Goal: Task Accomplishment & Management: Complete application form

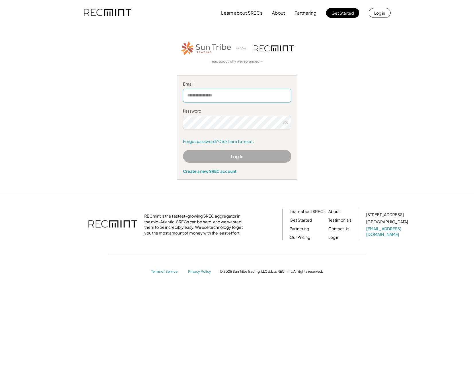
type input "**********"
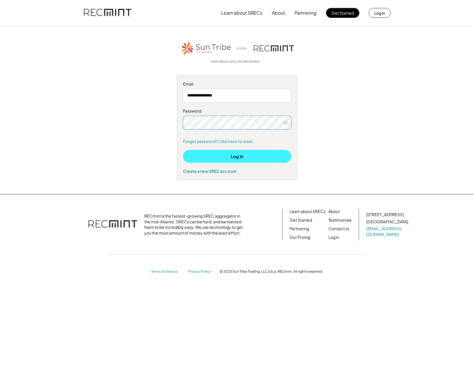
click at [239, 154] on button "Log In" at bounding box center [237, 156] width 108 height 13
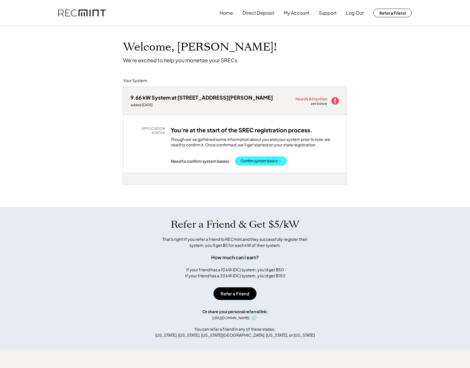
click at [256, 160] on button "Confirm system basics →" at bounding box center [261, 160] width 52 height 9
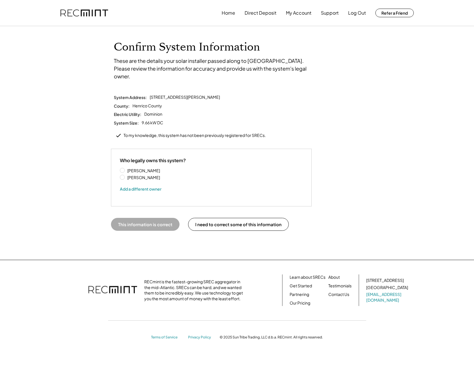
click at [141, 218] on button "This information is correct" at bounding box center [145, 224] width 69 height 13
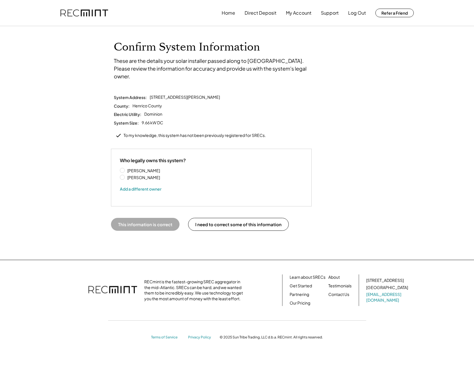
click at [126, 175] on label "Jacob Palenske" at bounding box center [152, 177] width 52 height 4
click at [126, 168] on label "[PERSON_NAME]" at bounding box center [152, 170] width 52 height 4
click at [258, 218] on button "I need to correct some of this information" at bounding box center [238, 224] width 101 height 13
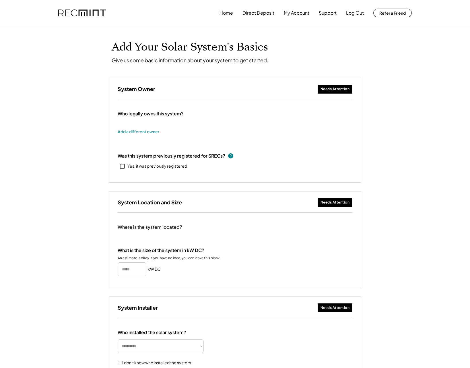
type input "*****"
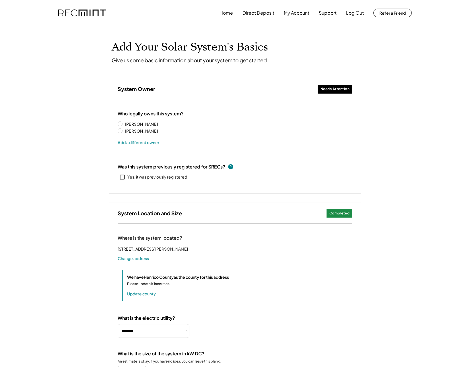
click at [329, 90] on div "Needs Attention" at bounding box center [335, 89] width 29 height 5
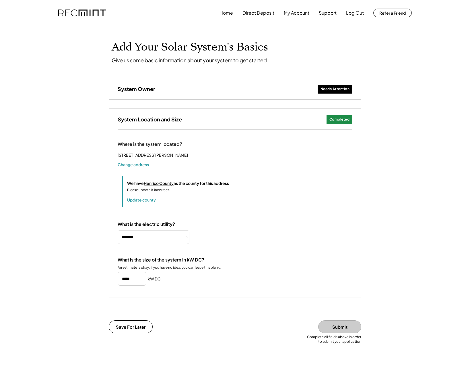
click at [329, 90] on div "Needs Attention" at bounding box center [335, 89] width 29 height 5
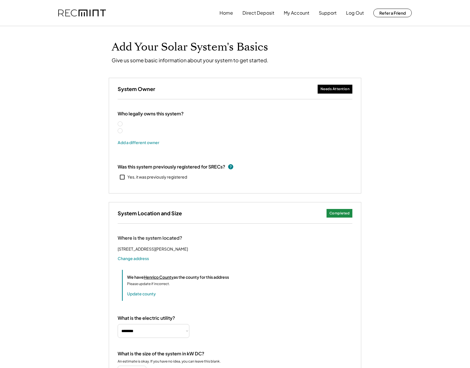
click at [123, 129] on label "[PERSON_NAME]" at bounding box center [149, 131] width 52 height 4
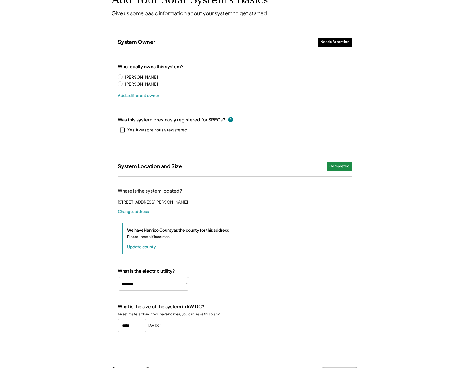
scroll to position [147, 0]
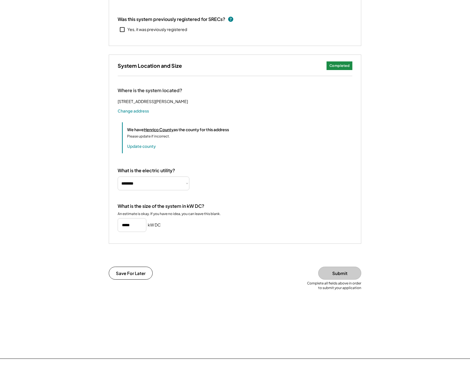
click at [350, 279] on button "Submit" at bounding box center [339, 273] width 43 height 13
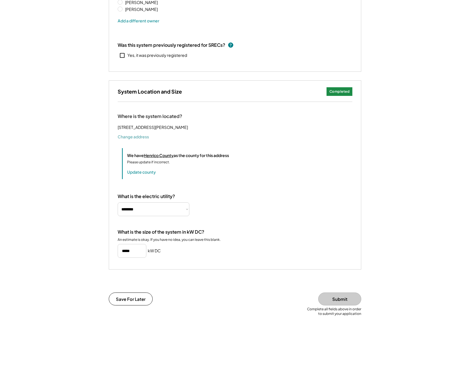
click at [136, 139] on button "Change address" at bounding box center [133, 137] width 31 height 6
select select "**********"
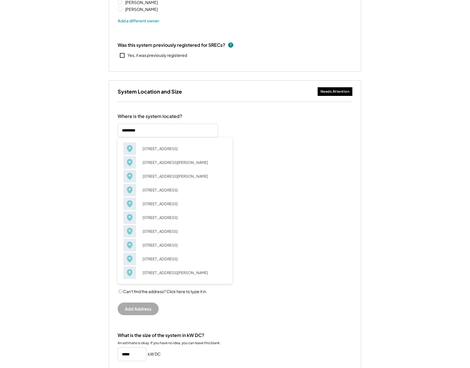
click at [283, 121] on div "Where is the system located? 4505 Woodshire Pl Glen Allen, VA 23060 4505 Woodst…" at bounding box center [235, 216] width 235 height 206
click at [154, 136] on input "input" at bounding box center [168, 131] width 100 height 14
click at [158, 175] on div "4505 Woodson Hills Way Glen Allen, VA 23059" at bounding box center [183, 176] width 88 height 8
type input "**********"
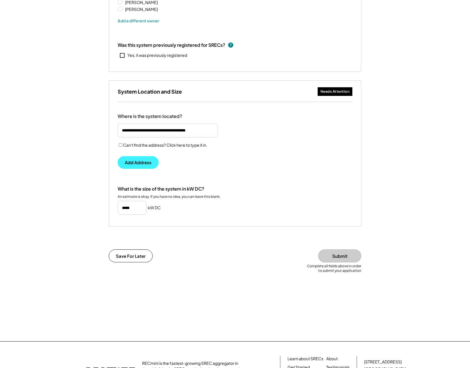
click at [142, 162] on button "Add Address" at bounding box center [138, 162] width 41 height 13
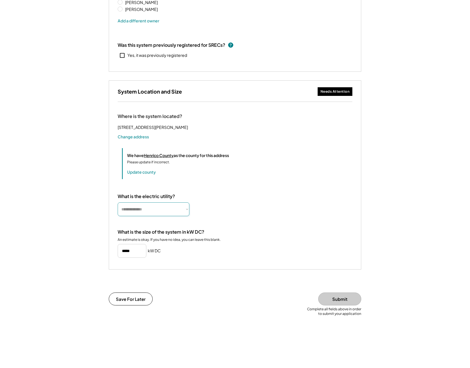
select select "**********"
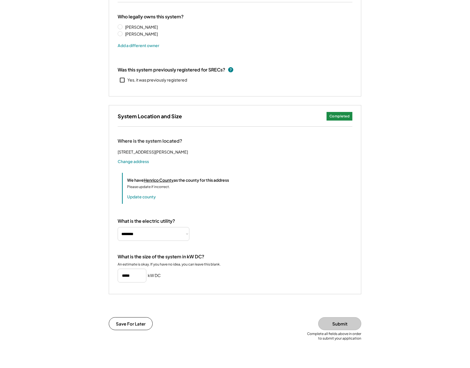
scroll to position [98, 0]
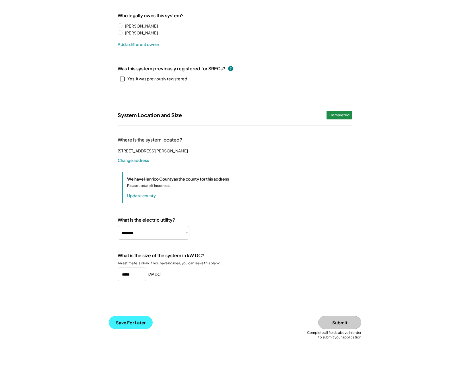
click at [142, 329] on button "Save For Later" at bounding box center [131, 322] width 44 height 13
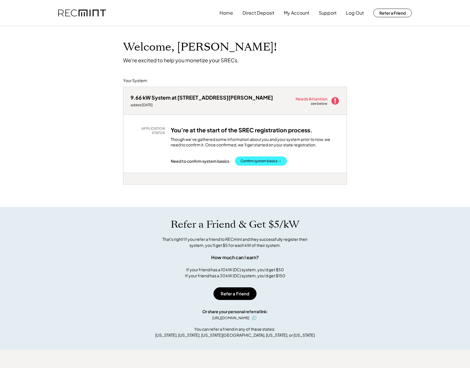
click at [265, 161] on button "Confirm system basics →" at bounding box center [261, 160] width 52 height 9
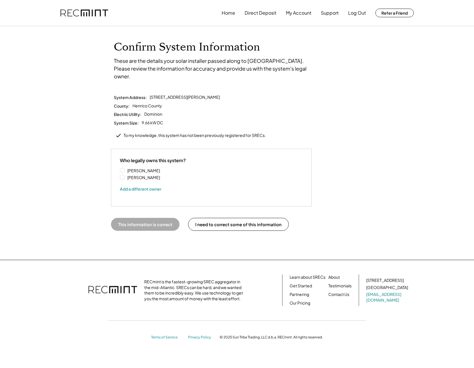
click at [148, 168] on label "Jacob Palenske" at bounding box center [152, 170] width 52 height 4
click at [154, 218] on button "This information is correct" at bounding box center [145, 224] width 69 height 13
click at [150, 218] on button "This information is correct" at bounding box center [145, 224] width 69 height 13
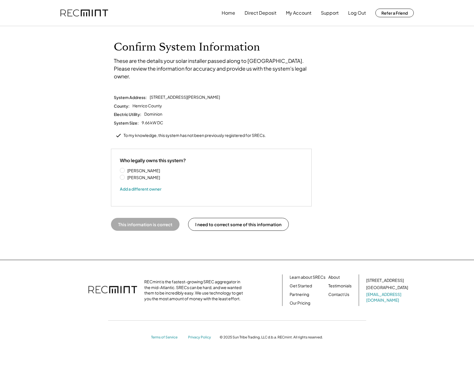
click at [150, 218] on button "This information is correct" at bounding box center [145, 224] width 69 height 13
click at [151, 218] on button "This information is correct" at bounding box center [145, 224] width 69 height 13
click at [151, 224] on div "This information is correct I need to correct some of this information" at bounding box center [237, 232] width 258 height 53
click at [151, 225] on div "This information is correct I need to correct some of this information" at bounding box center [237, 232] width 258 height 53
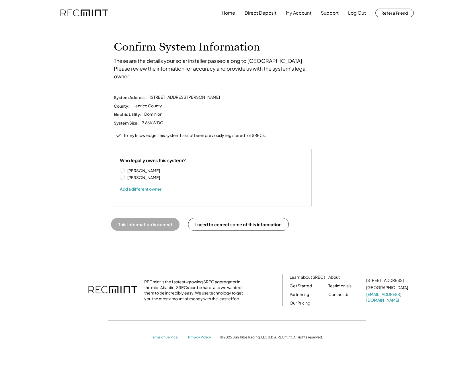
click at [151, 225] on div "This information is correct I need to correct some of this information" at bounding box center [237, 232] width 258 height 53
click at [300, 14] on button "My Account" at bounding box center [299, 12] width 26 height 11
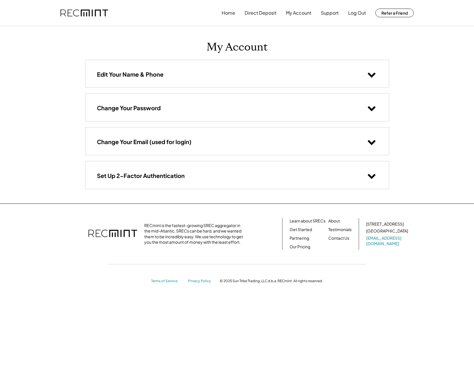
click at [370, 74] on use at bounding box center [372, 75] width 8 height 5
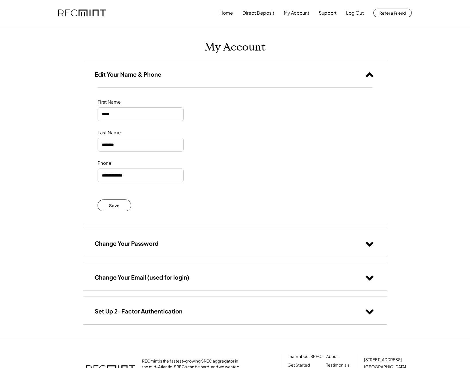
click at [295, 236] on div "Change Your Password" at bounding box center [235, 242] width 304 height 27
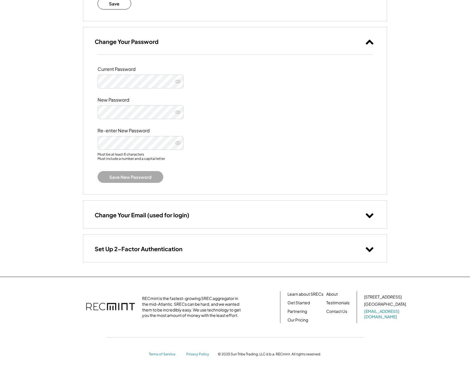
scroll to position [201, 0]
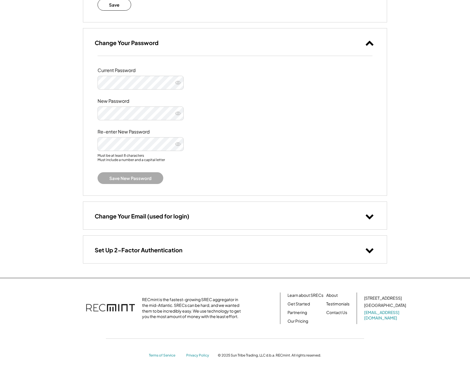
click at [316, 217] on div "Change Your Email (used for login)" at bounding box center [235, 215] width 304 height 27
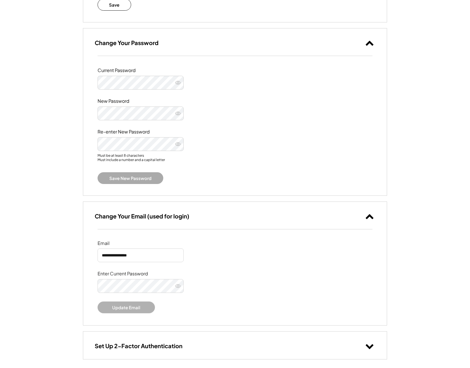
scroll to position [298, 0]
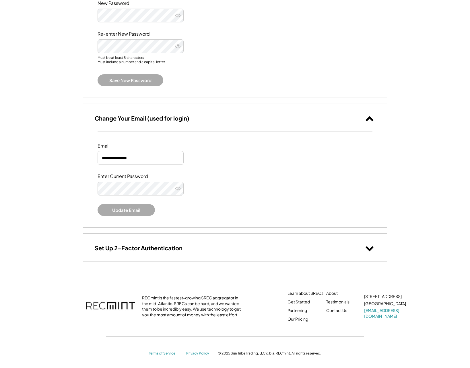
click at [327, 247] on div "Set Up 2-Factor Authentication" at bounding box center [235, 247] width 304 height 27
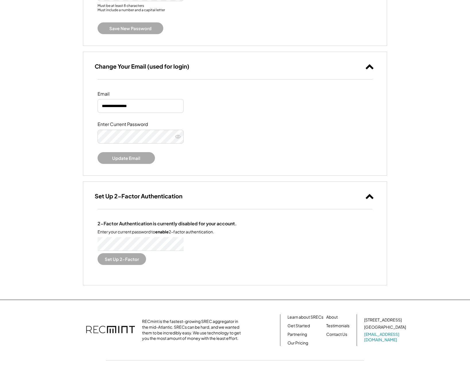
scroll to position [374, 0]
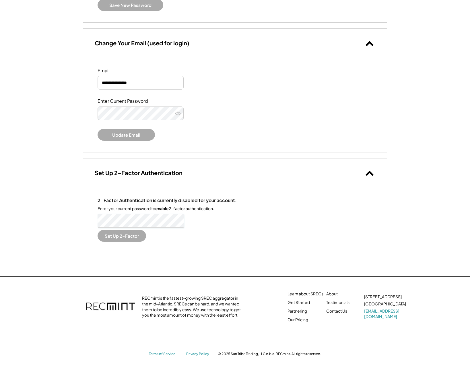
click at [196, 238] on div "2-Factor Authentication is currently disabled for your account. Enter your curr…" at bounding box center [235, 219] width 275 height 44
click at [117, 234] on button "Set Up 2-Factor" at bounding box center [122, 236] width 48 height 12
click at [238, 238] on div "2-Factor Authentication is currently disabled for your account. Enter your curr…" at bounding box center [235, 219] width 275 height 44
click at [116, 234] on button "Set Up 2-Factor" at bounding box center [122, 236] width 48 height 12
click at [213, 240] on div "2-Factor Authentication is currently disabled for your account. Enter your curr…" at bounding box center [235, 223] width 304 height 75
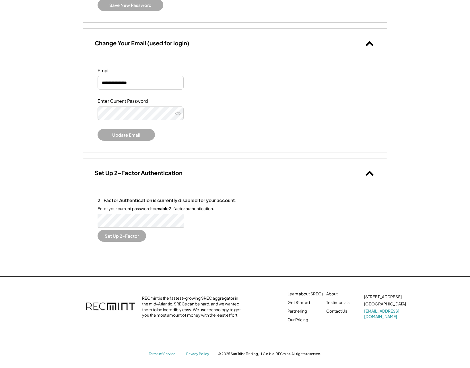
click at [194, 251] on div "2-Factor Authentication is currently disabled for your account. Enter your curr…" at bounding box center [235, 223] width 304 height 75
click at [267, 255] on div "2-Factor Authentication is currently disabled for your account. Enter your curr…" at bounding box center [235, 223] width 304 height 75
click at [119, 234] on button "Set Up 2-Factor" at bounding box center [122, 236] width 48 height 12
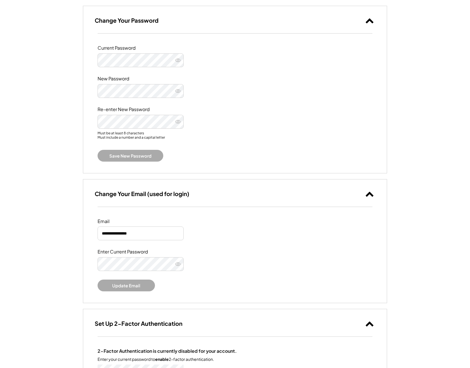
scroll to position [0, 0]
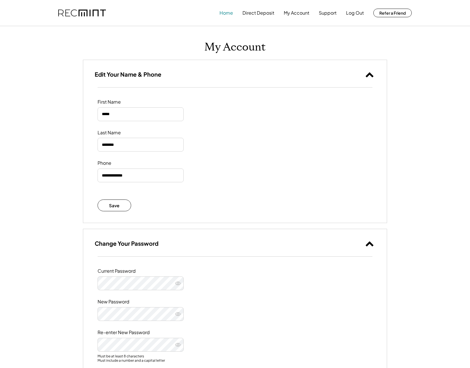
click at [254, 15] on button "Direct Deposit" at bounding box center [258, 12] width 32 height 11
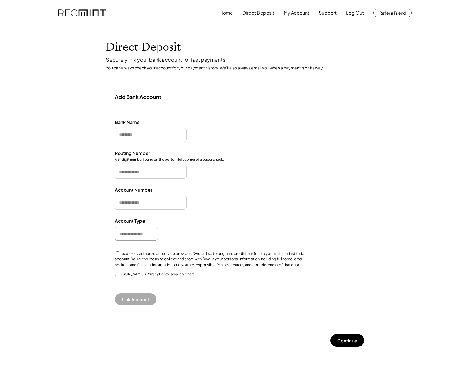
click at [168, 134] on input "input" at bounding box center [151, 135] width 72 height 14
click at [164, 179] on div "**********" at bounding box center [235, 212] width 258 height 209
click at [156, 171] on input "input" at bounding box center [151, 172] width 72 height 14
click at [152, 134] on input "input" at bounding box center [151, 135] width 72 height 14
type input "**********"
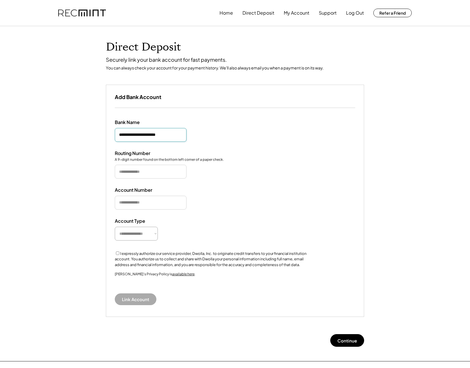
click at [148, 168] on input "input" at bounding box center [151, 172] width 72 height 14
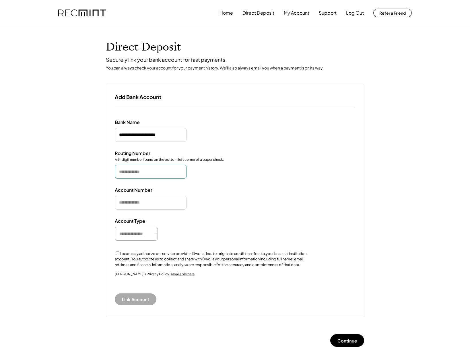
paste input "*********"
type input "*********"
click at [158, 201] on input "input" at bounding box center [151, 203] width 72 height 14
paste input "**********"
type input "**********"
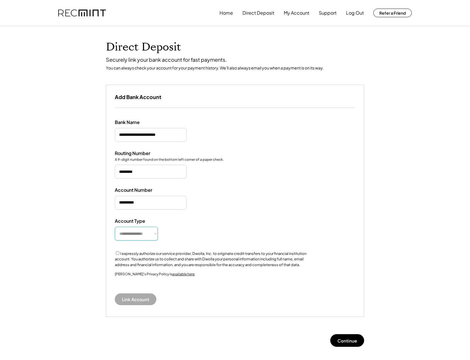
select select "**********"
click at [134, 298] on button "Link Account" at bounding box center [136, 299] width 42 height 12
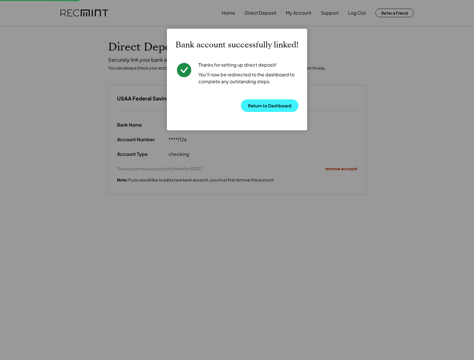
click at [279, 106] on button "Return to Dashboard" at bounding box center [270, 105] width 58 height 13
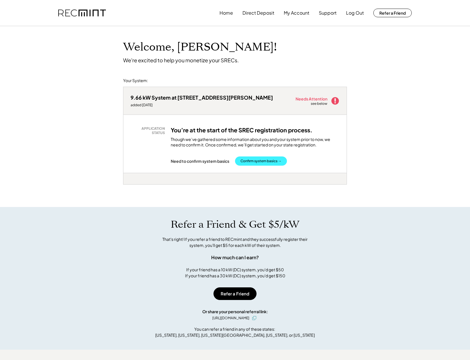
click at [267, 159] on button "Confirm system basics →" at bounding box center [261, 160] width 52 height 9
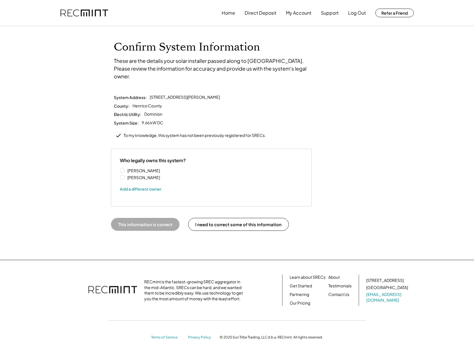
click at [146, 218] on button "This information is correct" at bounding box center [145, 224] width 69 height 13
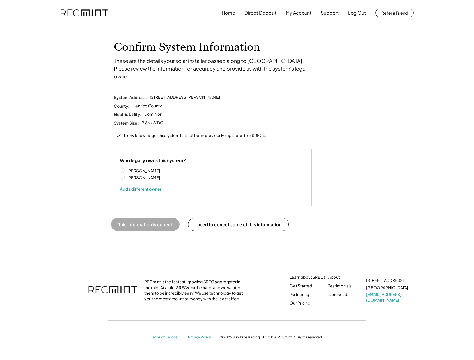
click at [146, 218] on button "This information is correct" at bounding box center [145, 224] width 69 height 13
click at [145, 218] on button "This information is correct" at bounding box center [145, 224] width 69 height 13
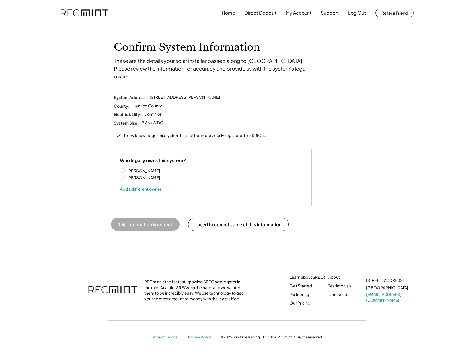
click at [145, 218] on button "This information is correct" at bounding box center [145, 224] width 69 height 13
click at [146, 218] on button "This information is correct" at bounding box center [145, 224] width 69 height 13
drag, startPoint x: 199, startPoint y: 160, endPoint x: 201, endPoint y: 144, distance: 16.2
click at [199, 168] on div "Jacob Palenske Jacob Palenske Add a different owner" at bounding box center [211, 181] width 183 height 26
click at [181, 133] on div "To my knowledge, this system has not been previously registered for SRECs." at bounding box center [195, 136] width 142 height 6
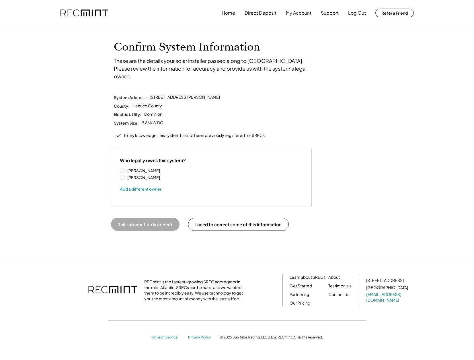
click at [118, 132] on icon at bounding box center [118, 135] width 6 height 6
click at [191, 117] on div "System Address: 4505 Woodson Hills Way, Glen Allen, VA 23059 County: Henrico Co…" at bounding box center [237, 117] width 253 height 46
click at [169, 94] on div "System Address: 4505 Woodson Hills Way, Glen Allen, VA 23059 County: Henrico Co…" at bounding box center [237, 117] width 253 height 46
drag, startPoint x: 156, startPoint y: 97, endPoint x: 172, endPoint y: 80, distance: 23.5
click at [157, 103] on div "Henrico County" at bounding box center [148, 106] width 30 height 6
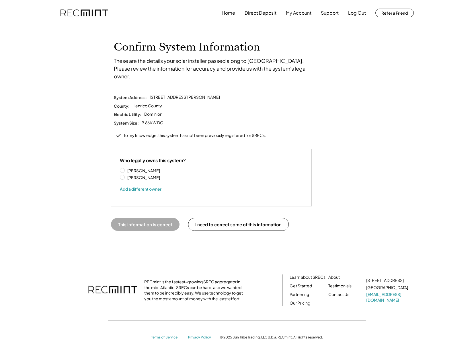
drag, startPoint x: 172, startPoint y: 80, endPoint x: 179, endPoint y: 71, distance: 11.6
click at [172, 80] on div "Confirm System Information These are the details your solar installer passed al…" at bounding box center [237, 142] width 474 height 233
drag, startPoint x: 206, startPoint y: 54, endPoint x: 246, endPoint y: 54, distance: 39.9
click at [208, 55] on div "Confirm System Information These are the details your solar installer passed al…" at bounding box center [237, 60] width 258 height 40
click at [261, 53] on h1 "Confirm System Information" at bounding box center [237, 46] width 247 height 13
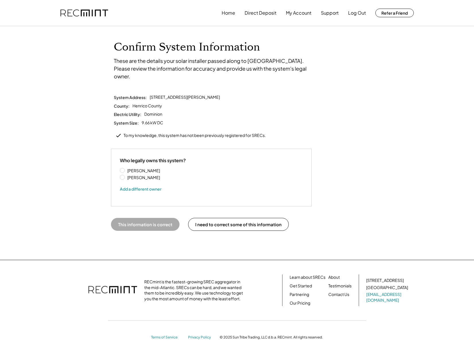
click at [297, 55] on div "Confirm System Information These are the details your solar installer passed al…" at bounding box center [237, 60] width 258 height 40
click at [205, 81] on div "Confirm System Information These are the details your solar installer passed al…" at bounding box center [237, 142] width 474 height 233
click at [142, 218] on button "This information is correct" at bounding box center [145, 224] width 69 height 13
click at [238, 70] on div "These are the details your solar installer passed along to us. Please review th…" at bounding box center [214, 68] width 201 height 23
click at [230, 15] on button "Home" at bounding box center [228, 12] width 13 height 11
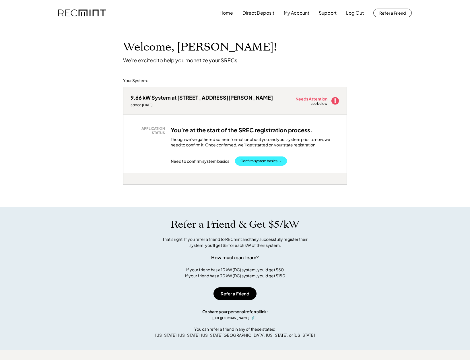
click at [265, 162] on button "Confirm system basics →" at bounding box center [261, 160] width 52 height 9
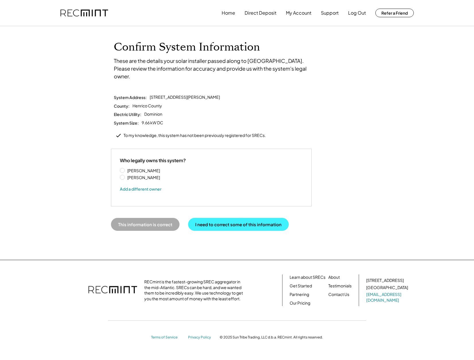
click at [259, 219] on button "I need to correct some of this information" at bounding box center [238, 224] width 101 height 13
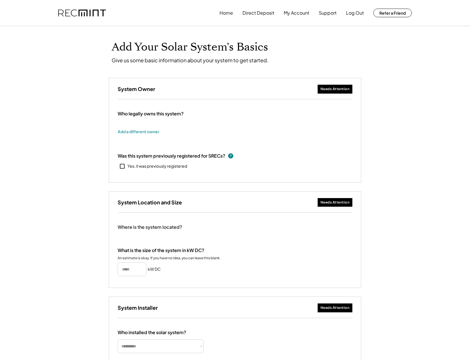
type input "*****"
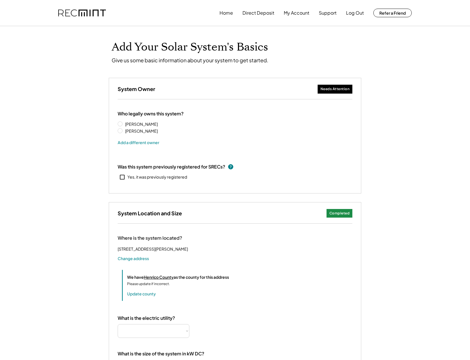
select select "**********"
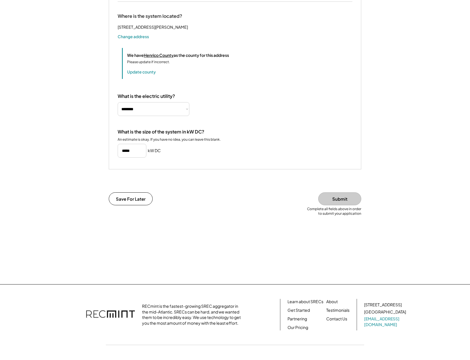
scroll to position [221, 0]
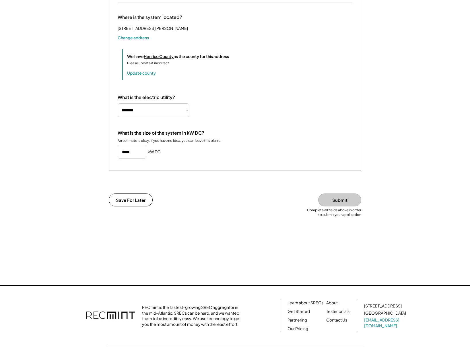
click at [344, 206] on button "Submit" at bounding box center [339, 199] width 43 height 13
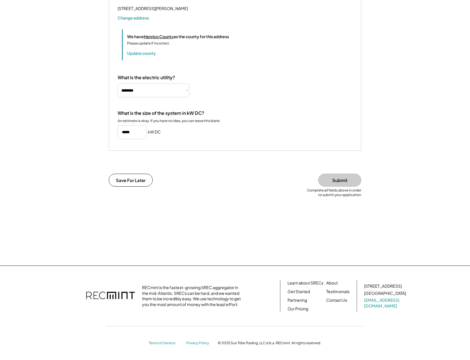
scroll to position [0, 0]
